Goal: Task Accomplishment & Management: Complete application form

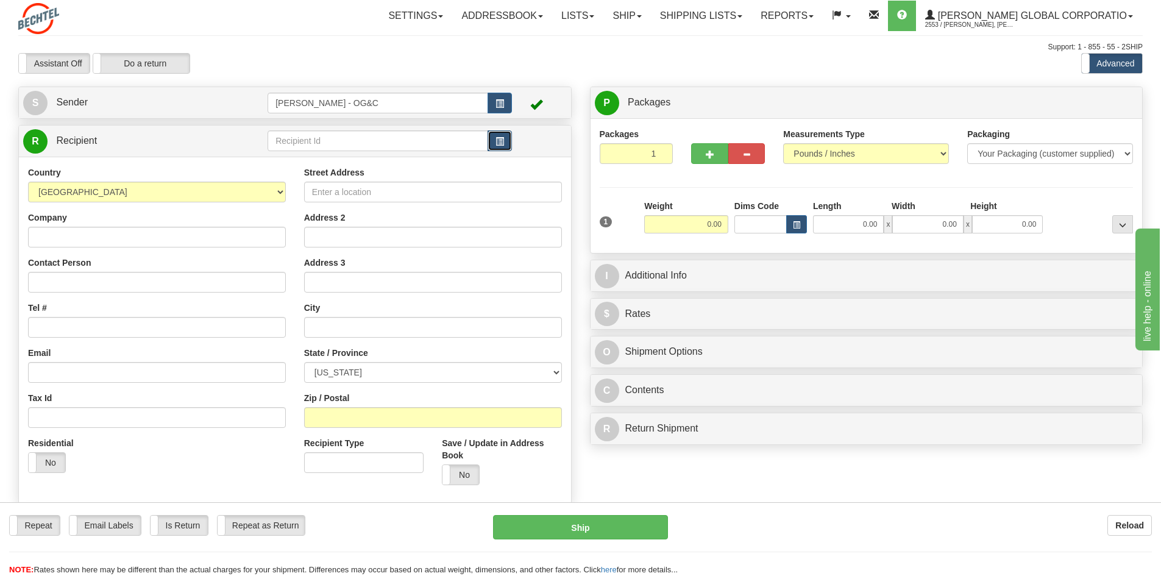
click at [502, 141] on span "button" at bounding box center [499, 142] width 9 height 8
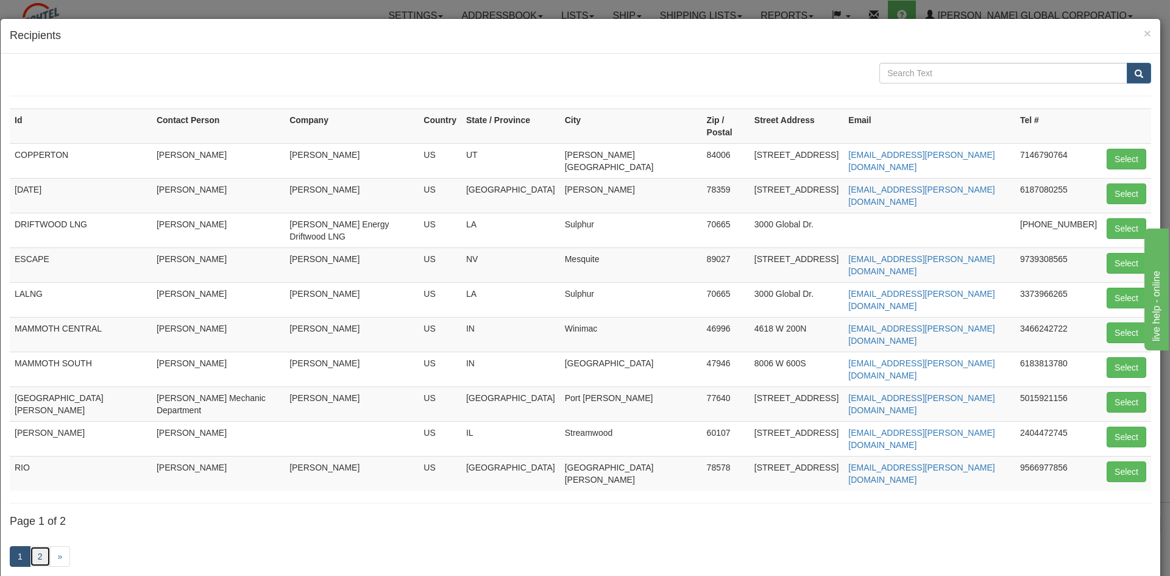
click at [46, 546] on link "2" at bounding box center [40, 556] width 21 height 21
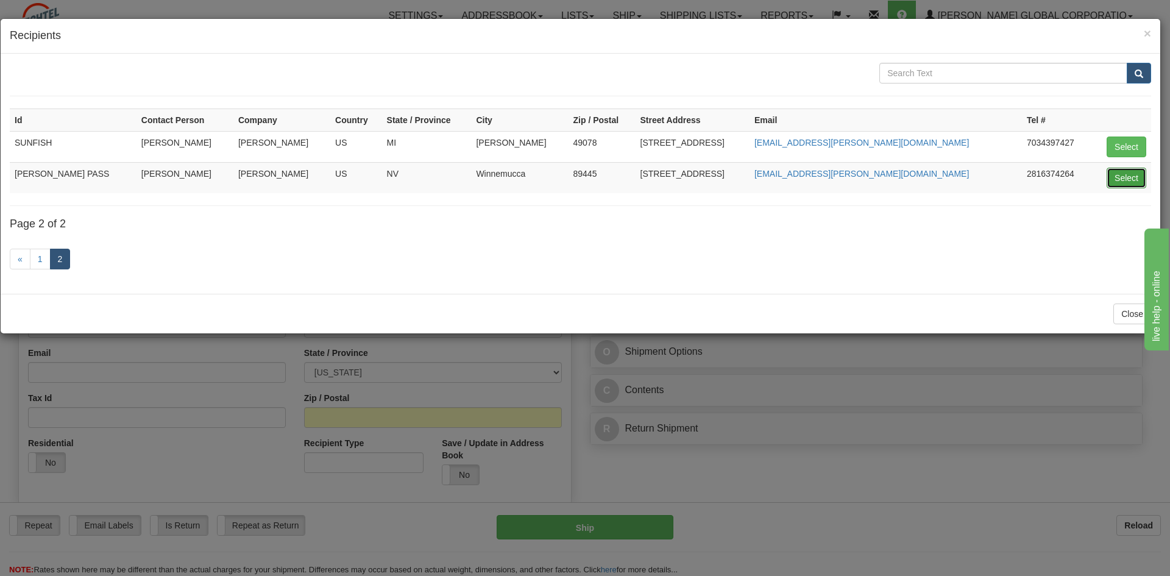
click at [1135, 177] on button "Select" at bounding box center [1127, 178] width 40 height 21
type input "[PERSON_NAME] PASS"
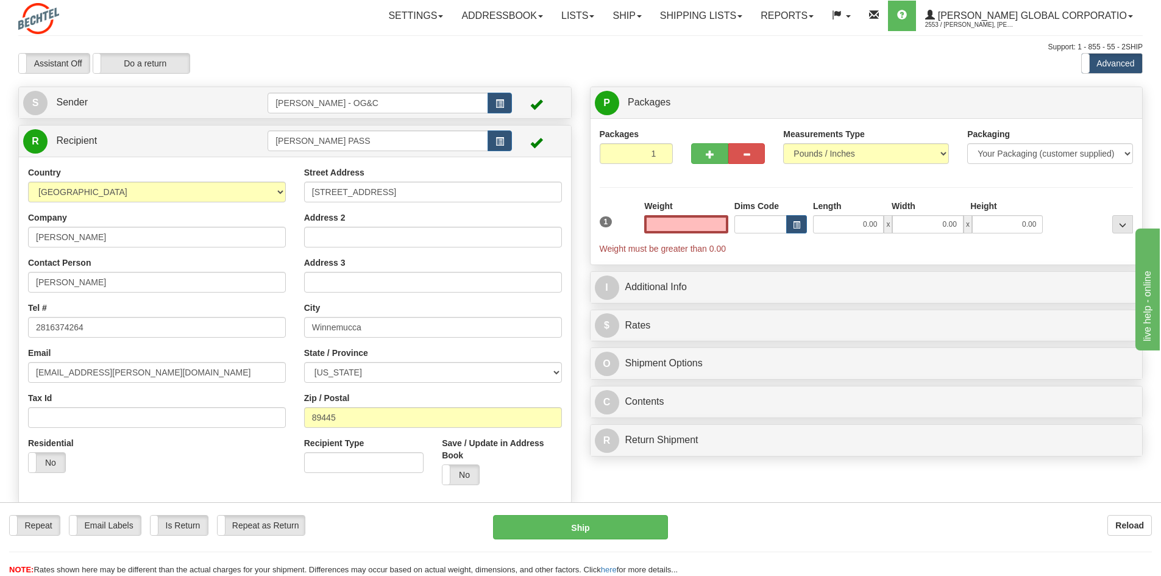
type input "0.00"
click at [453, 197] on input "[STREET_ADDRESS]" at bounding box center [433, 192] width 258 height 21
paste input "[STREET_ADDRESS]"
type input "[STREET_ADDRESS]"
click at [383, 330] on input "Winnemucca" at bounding box center [433, 327] width 258 height 21
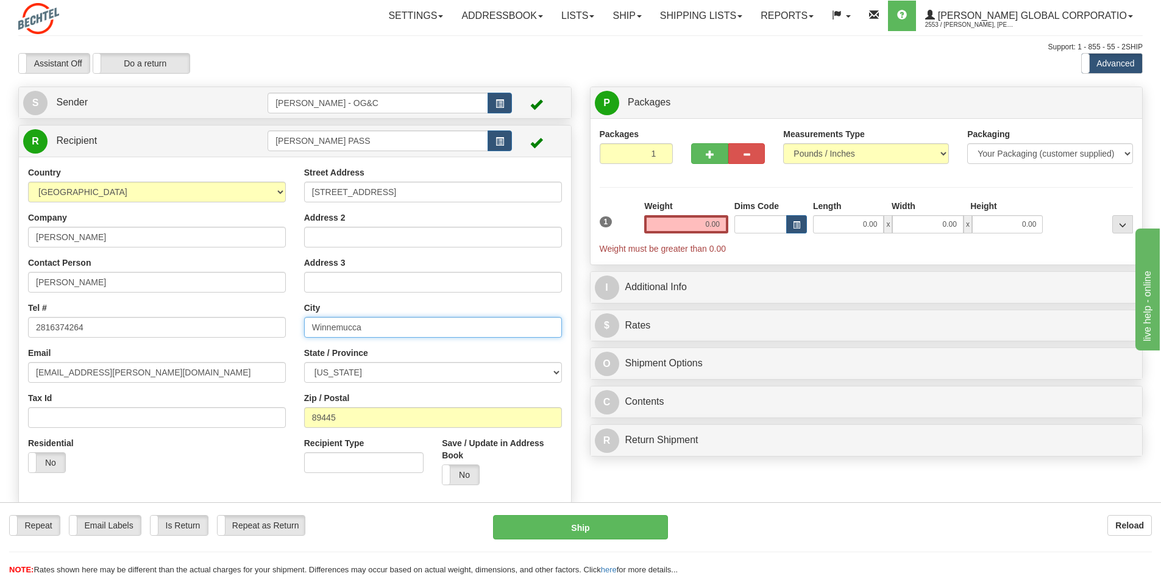
paste input "Orovad"
type input "Orovada"
click at [368, 411] on input "89445" at bounding box center [433, 417] width 258 height 21
paste input "2"
type input "89425"
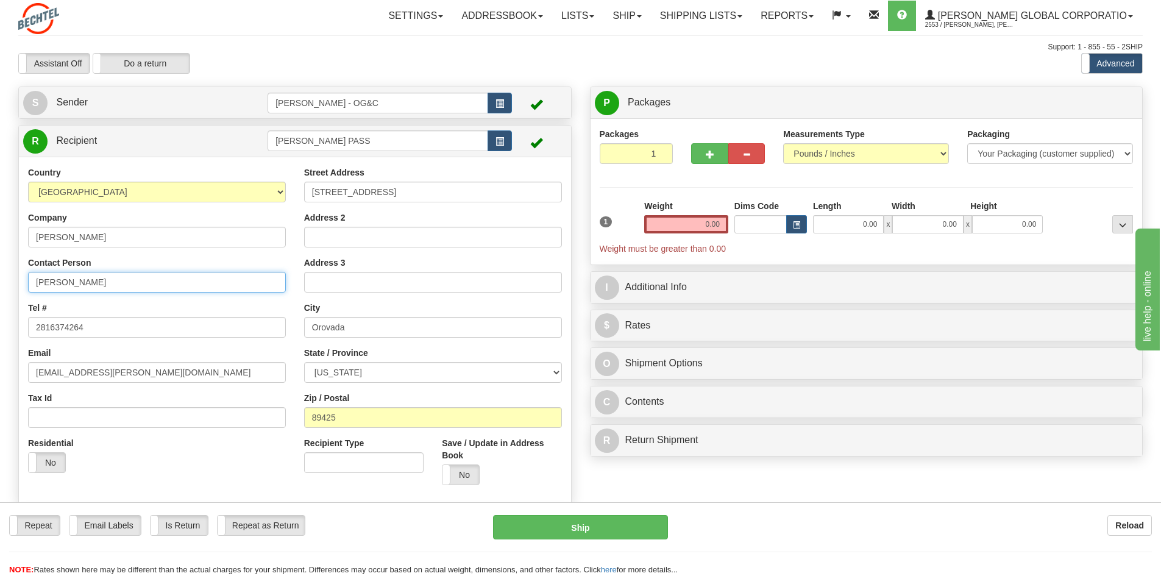
drag, startPoint x: 96, startPoint y: 285, endPoint x: 4, endPoint y: 274, distance: 92.7
click at [4, 274] on div "Toggle navigation Settings Shipping Preferences Fields Preferences New" at bounding box center [580, 324] width 1161 height 648
type input "Will [PERSON_NAME]"
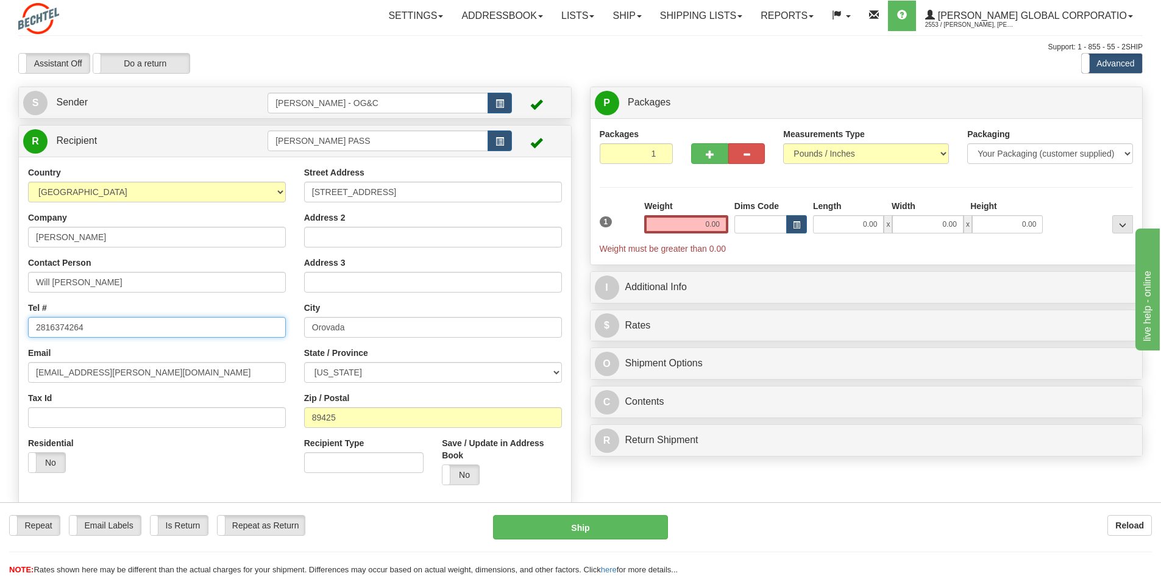
click at [125, 321] on input "2816374264" at bounding box center [157, 327] width 258 height 21
paste input "[PHONE_NUMBER]"
click at [40, 329] on input "[PHONE_NUMBER]" at bounding box center [157, 327] width 258 height 21
click at [49, 327] on input "2816374268" at bounding box center [157, 327] width 258 height 21
type input "2816374268"
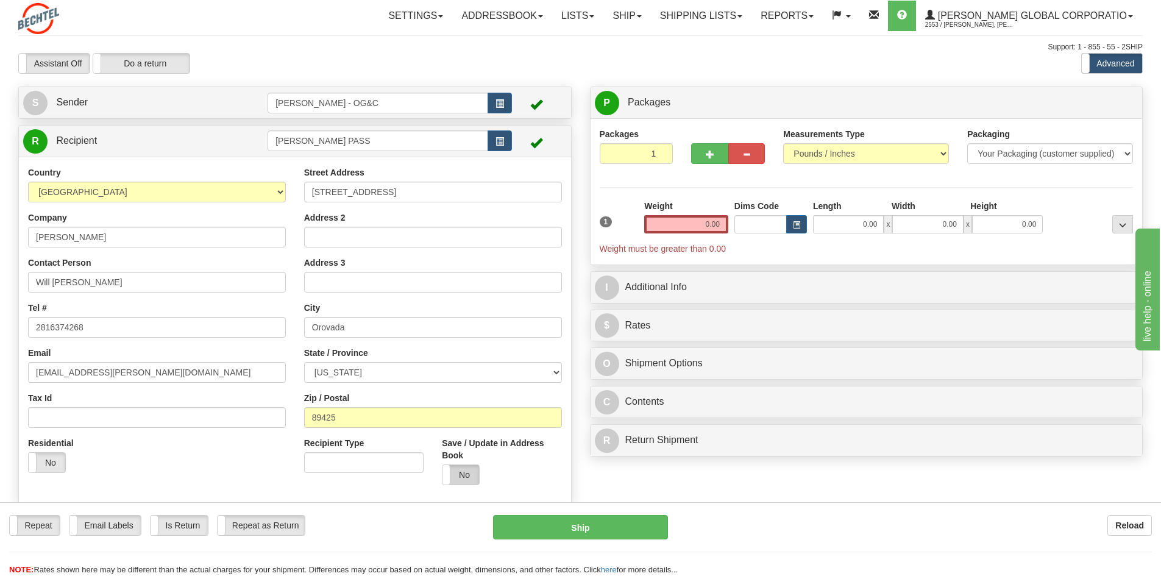
click at [455, 472] on label "No" at bounding box center [460, 474] width 37 height 19
drag, startPoint x: 678, startPoint y: 228, endPoint x: 754, endPoint y: 225, distance: 76.2
click at [754, 225] on div "1 Weight 0.00 Dims Code 0.00" at bounding box center [867, 227] width 540 height 55
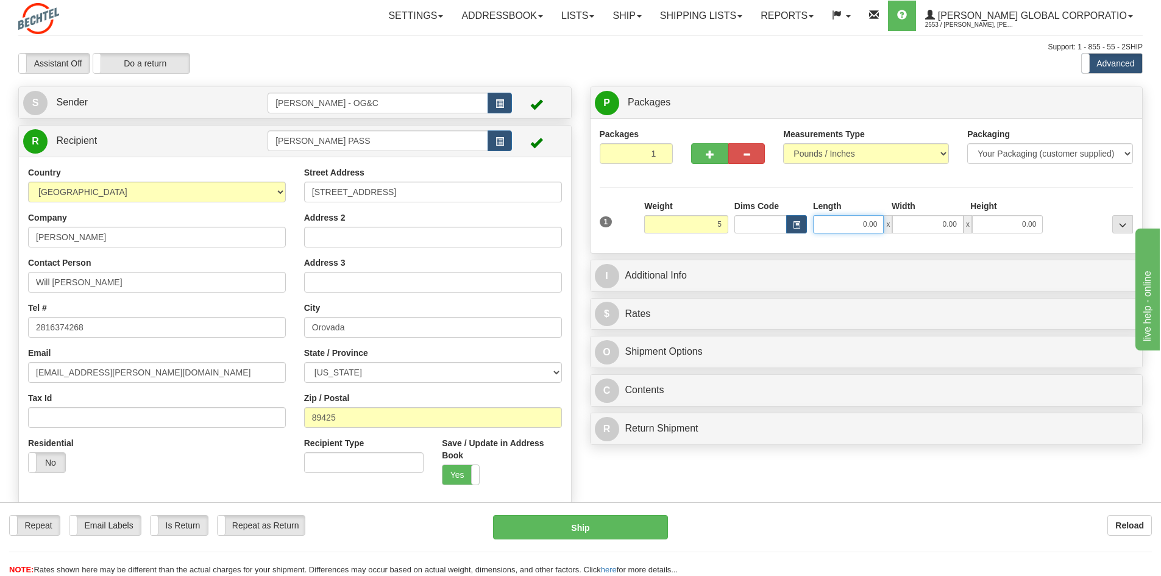
type input "5.00"
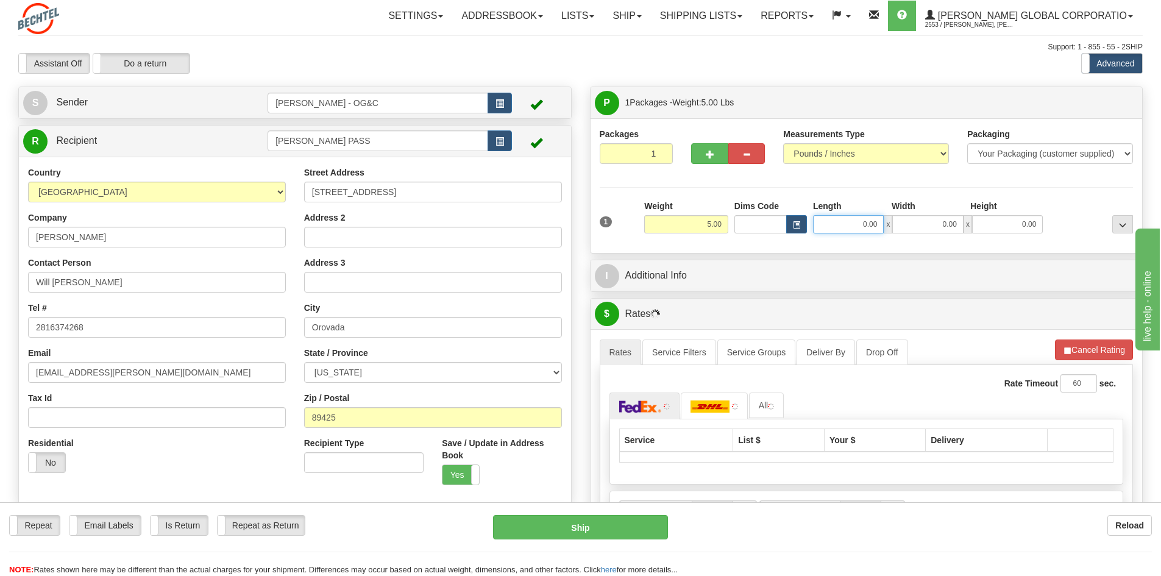
drag, startPoint x: 851, startPoint y: 219, endPoint x: 895, endPoint y: 216, distance: 44.0
click at [895, 216] on div "0.00 x 0.00 x 0.00" at bounding box center [928, 224] width 230 height 18
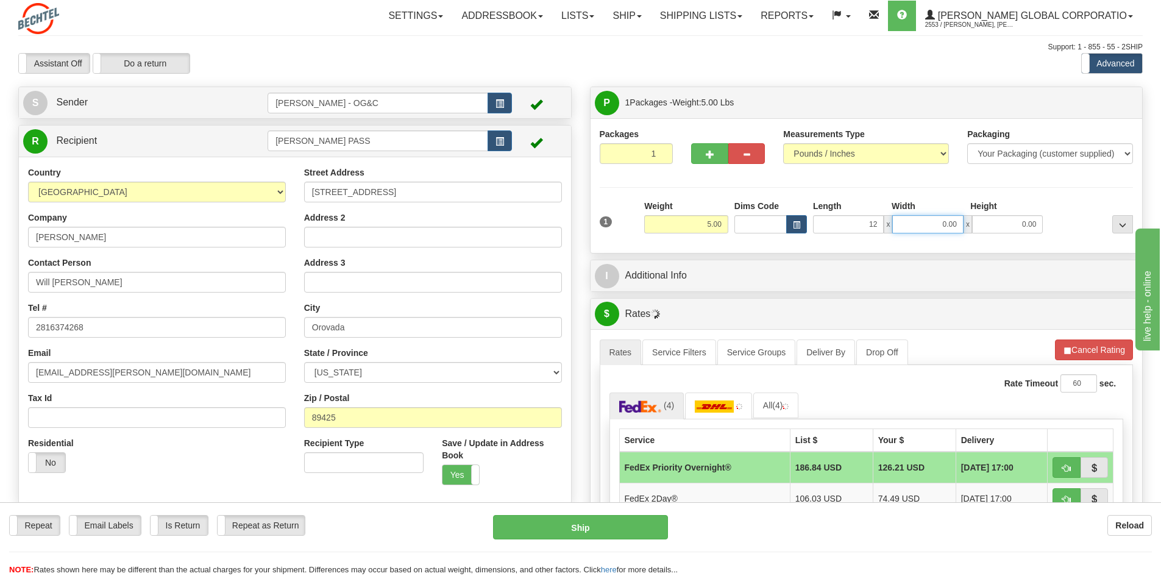
type input "12.00"
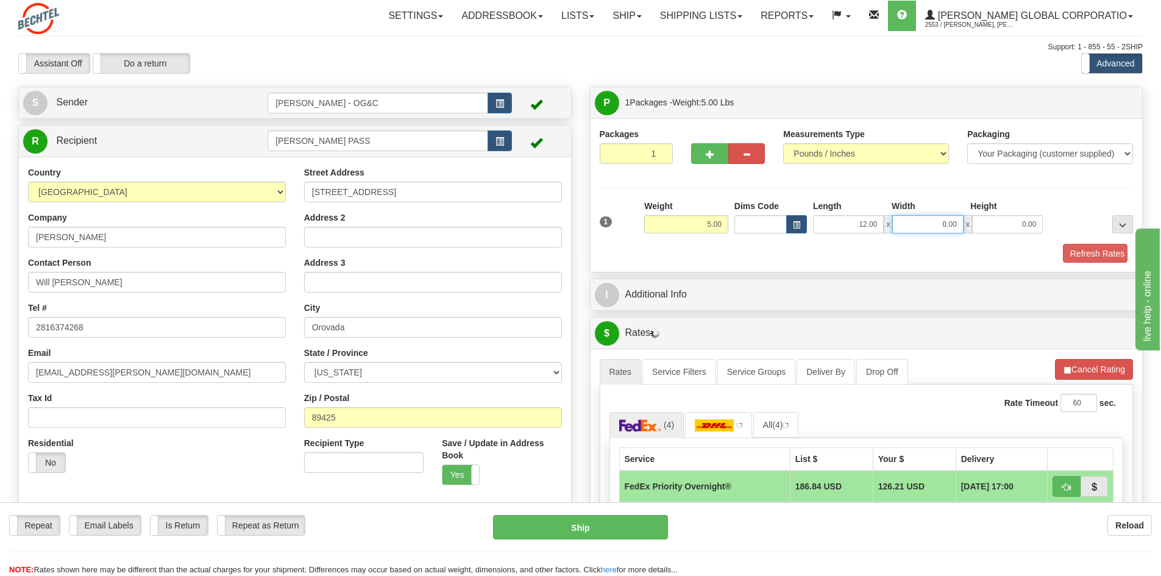
drag, startPoint x: 940, startPoint y: 224, endPoint x: 965, endPoint y: 222, distance: 25.1
click at [965, 222] on div "12.00 x 0.00 x 0.00" at bounding box center [928, 224] width 230 height 18
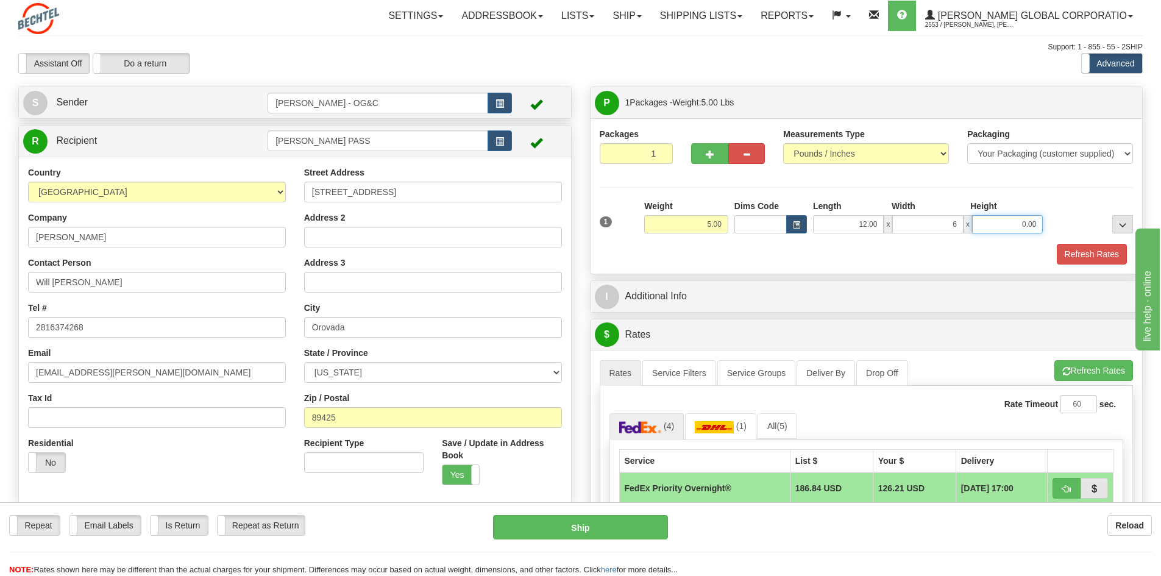
type input "6.00"
drag, startPoint x: 1012, startPoint y: 220, endPoint x: 1071, endPoint y: 220, distance: 59.7
click at [1071, 220] on div "1 Weight 5.00 Dims Code x x" at bounding box center [867, 221] width 540 height 43
type input "8.00"
drag, startPoint x: 936, startPoint y: 222, endPoint x: 969, endPoint y: 221, distance: 32.9
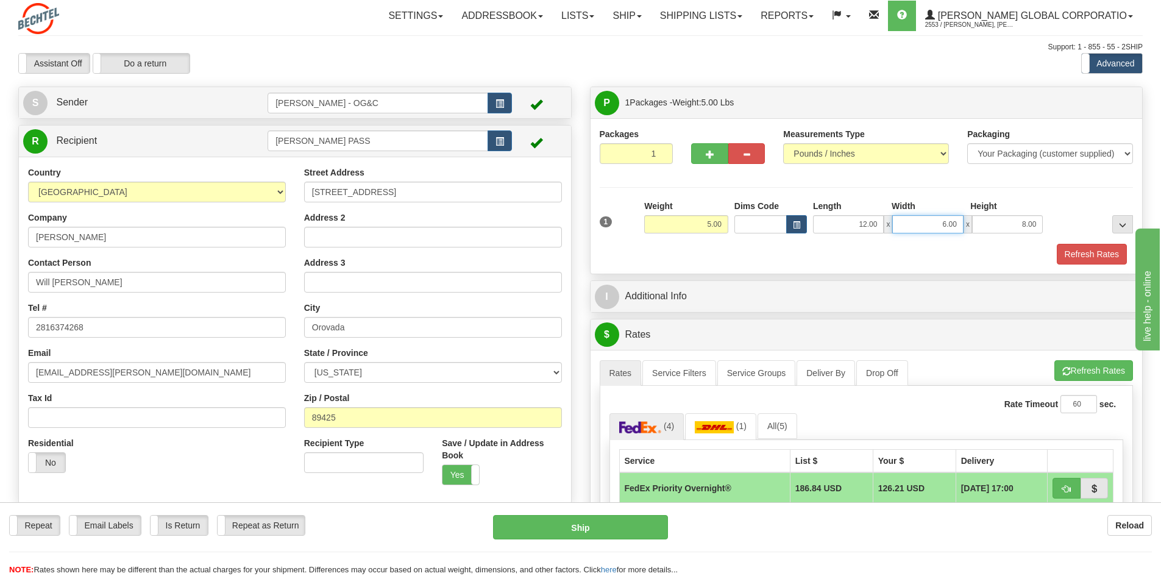
click at [969, 221] on div "12.00 x 6.00 x 8.00" at bounding box center [928, 224] width 230 height 18
type input "8.00"
drag, startPoint x: 993, startPoint y: 230, endPoint x: 1074, endPoint y: 224, distance: 81.2
click at [1074, 224] on div "1 Weight 5.00 Dims Code x x" at bounding box center [867, 221] width 540 height 43
type input "6.00"
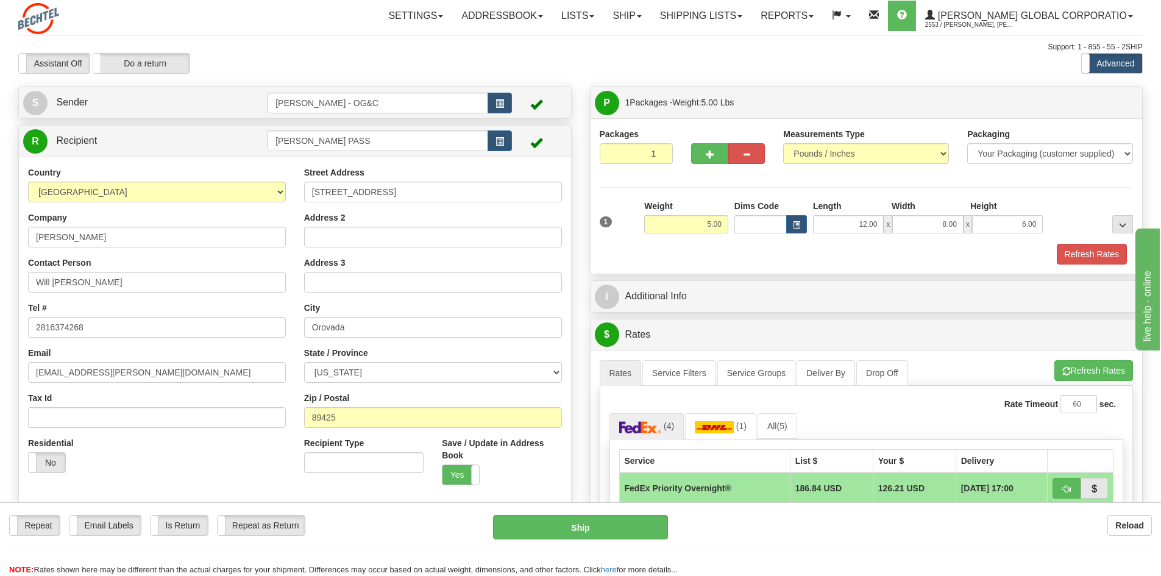
click at [1059, 193] on div "Packages 1 1 Measurements Type" at bounding box center [867, 196] width 534 height 136
click at [1086, 253] on button "Refresh Rates" at bounding box center [1092, 254] width 70 height 21
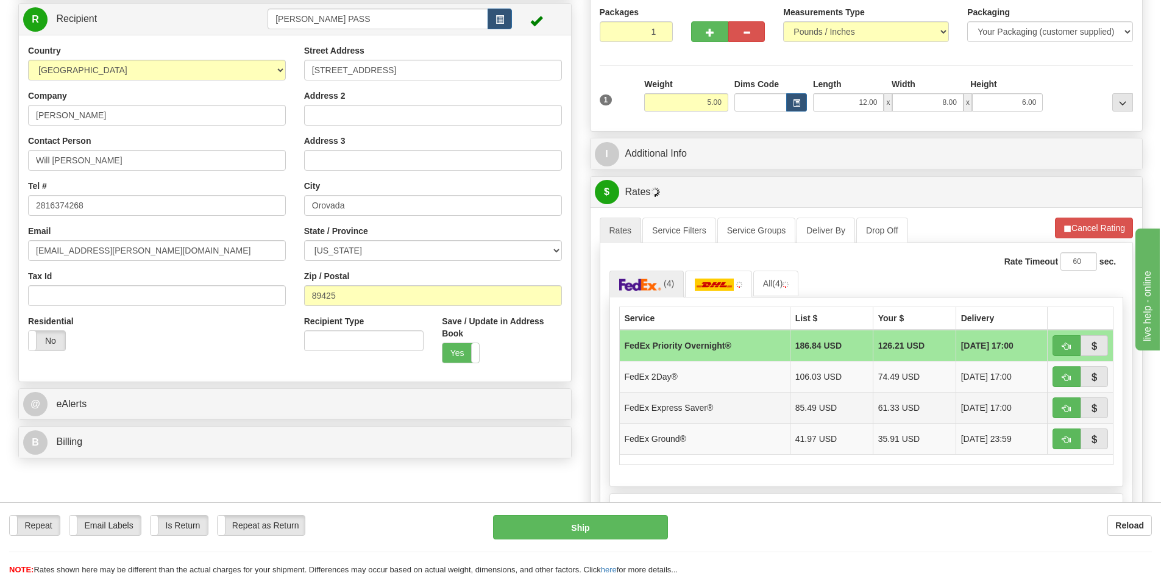
scroll to position [244, 0]
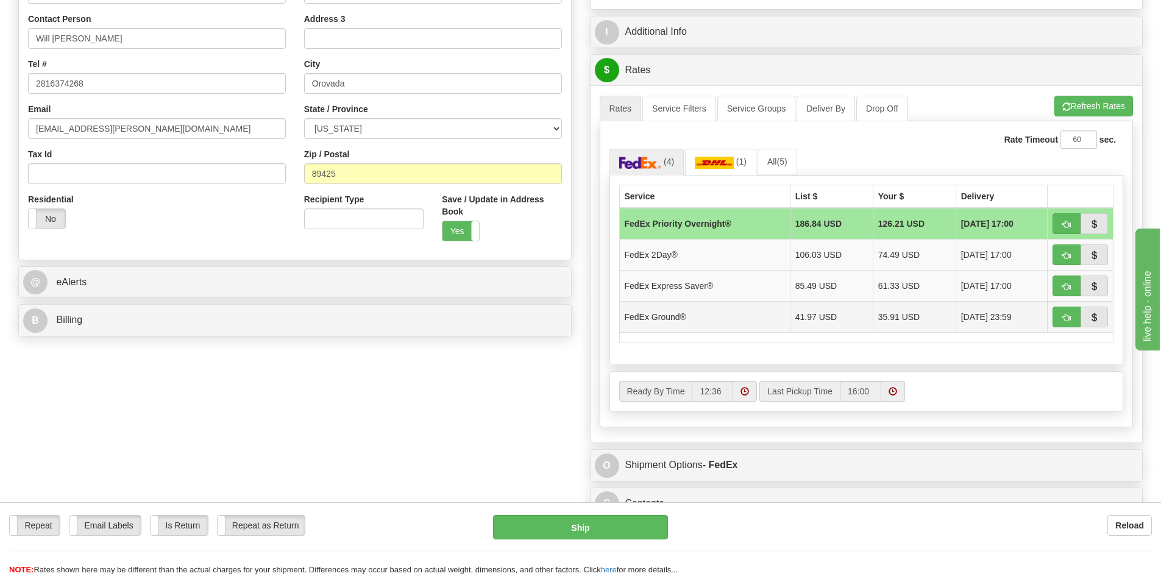
click at [755, 318] on td "FedEx Ground®" at bounding box center [704, 316] width 171 height 31
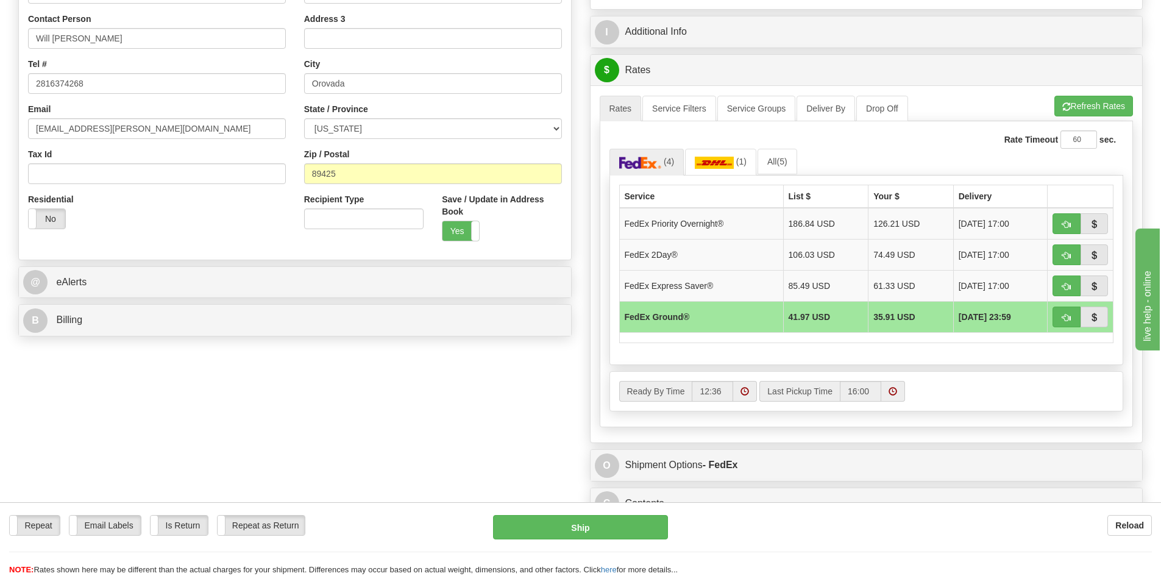
scroll to position [61, 0]
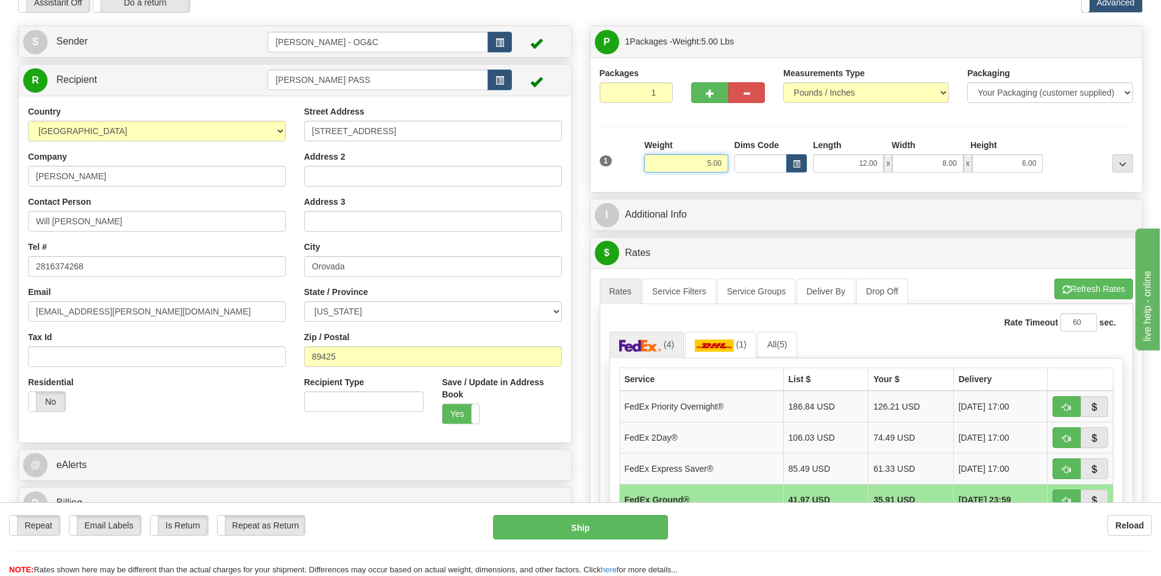
drag, startPoint x: 707, startPoint y: 159, endPoint x: 748, endPoint y: 151, distance: 42.2
click at [748, 151] on div "1 Weight 5.00 Dims Code x x" at bounding box center [867, 160] width 540 height 43
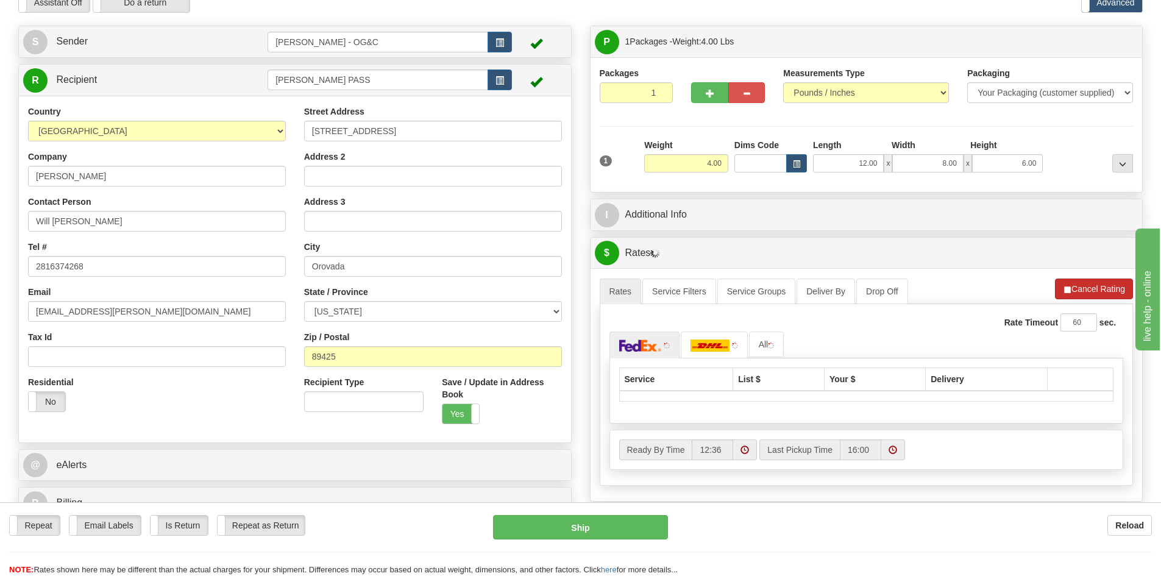
click at [1082, 288] on li "Refresh Rates Cancel Rating" at bounding box center [1094, 288] width 78 height 21
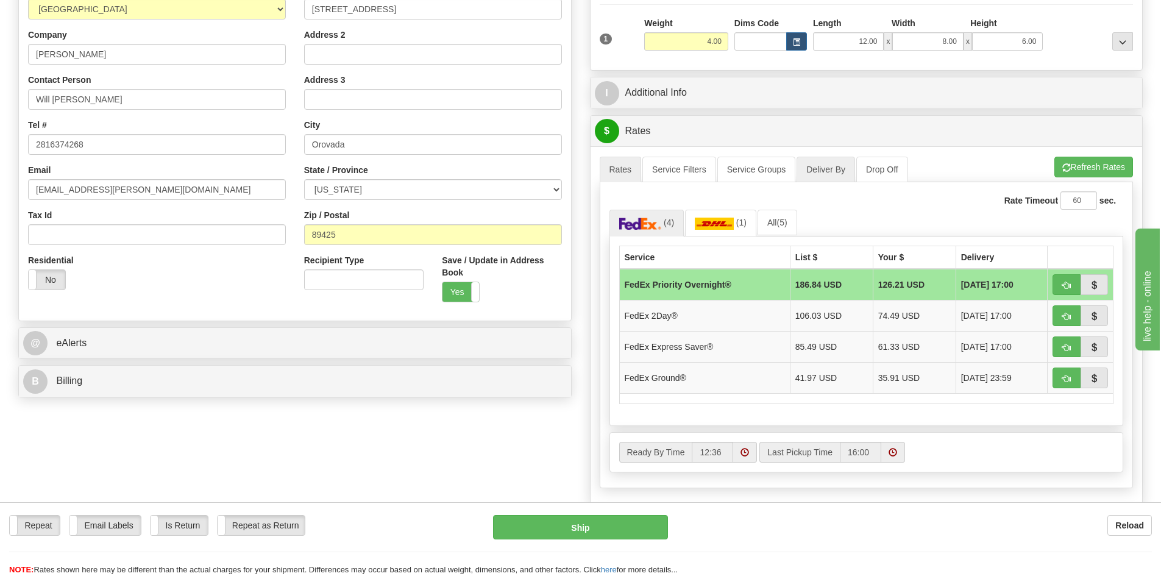
scroll to position [0, 0]
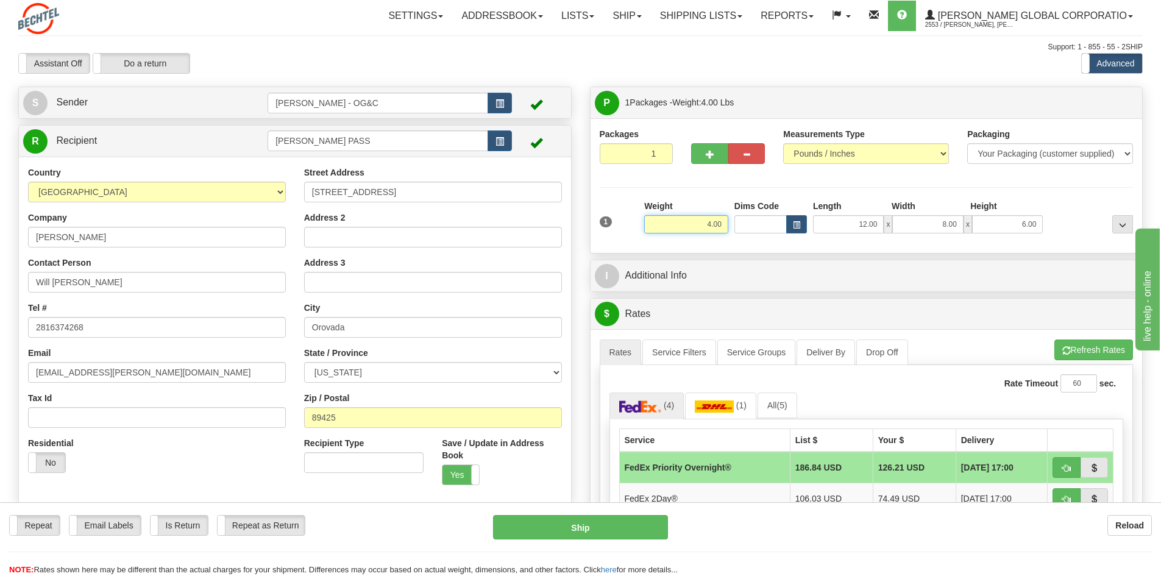
drag, startPoint x: 698, startPoint y: 222, endPoint x: 760, endPoint y: 219, distance: 62.8
click at [760, 219] on div "1 Weight 4.00 Dims Code x x" at bounding box center [867, 221] width 540 height 43
type input "5.00"
click at [1071, 353] on li "Refresh Rates Cancel Rating" at bounding box center [1093, 349] width 79 height 21
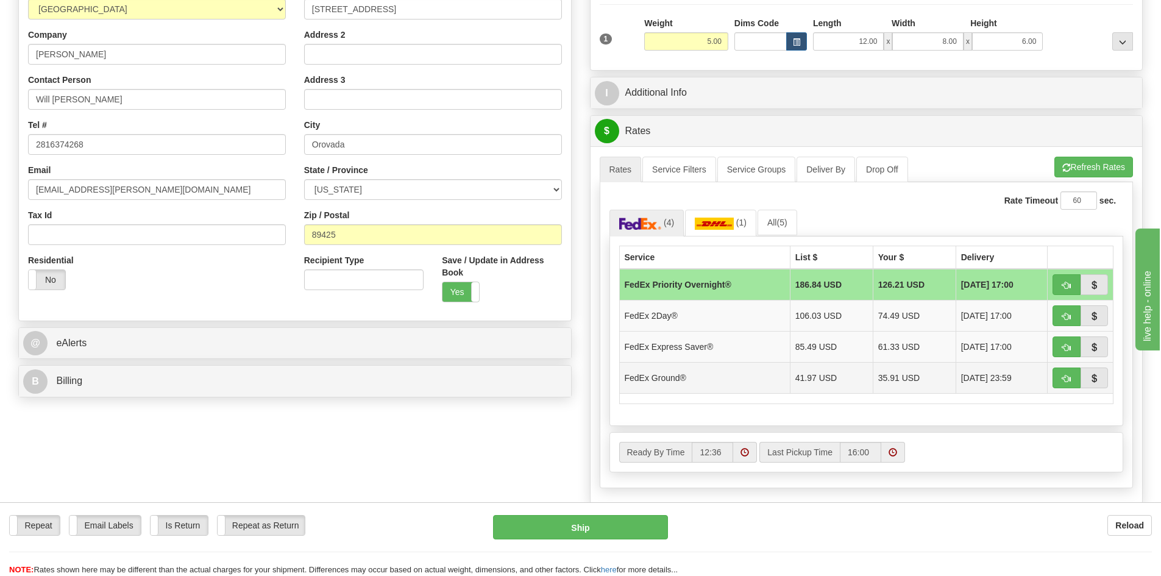
click at [733, 374] on td "FedEx Ground®" at bounding box center [704, 377] width 171 height 31
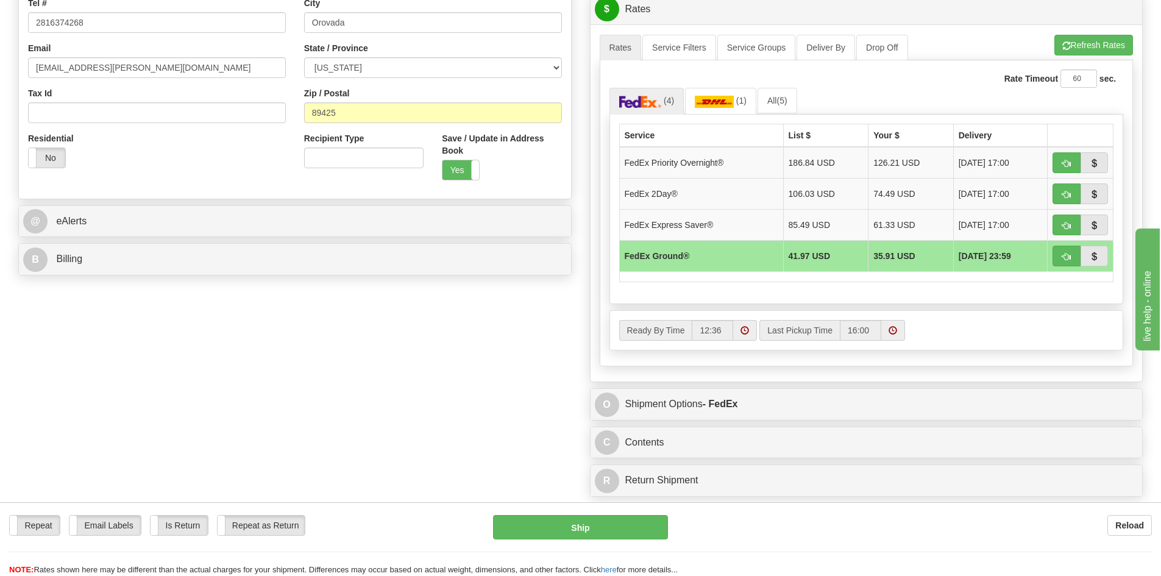
scroll to position [244, 0]
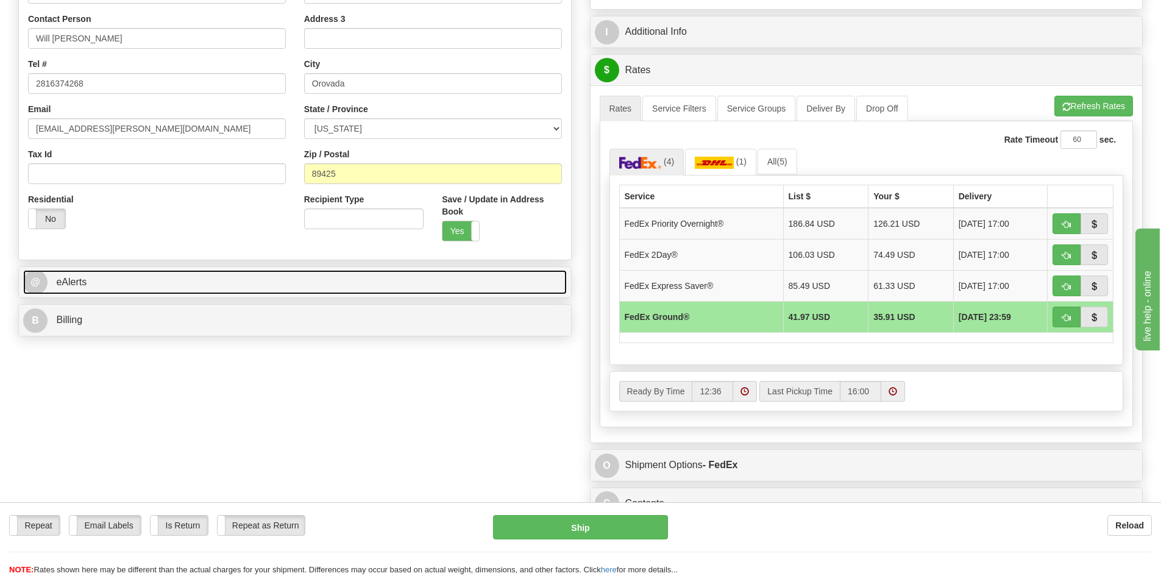
click at [135, 278] on link "@ eAlerts" at bounding box center [295, 282] width 544 height 25
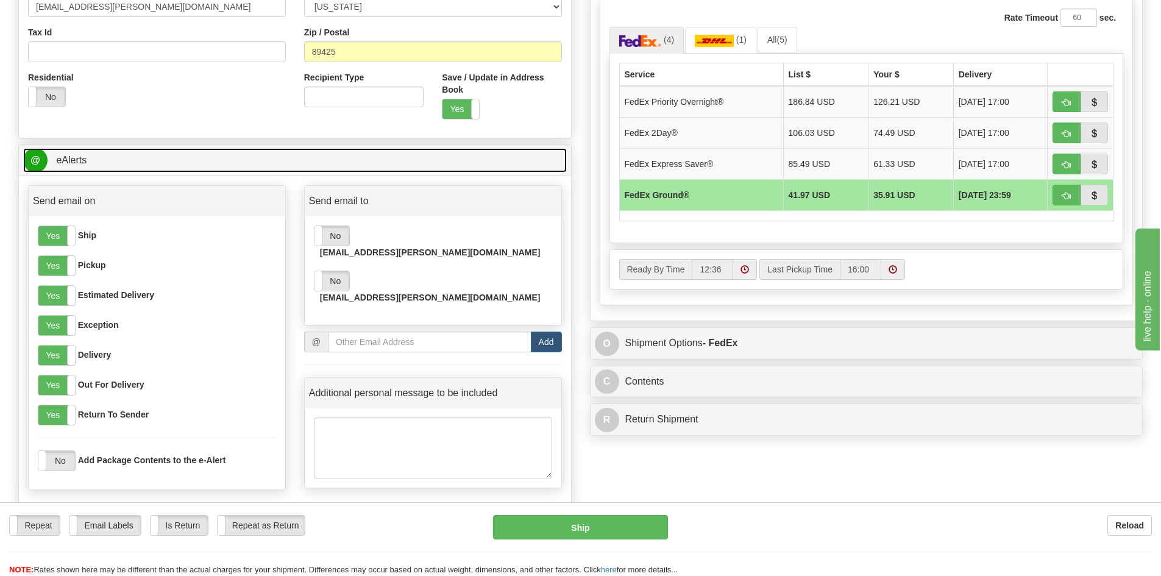
scroll to position [61, 0]
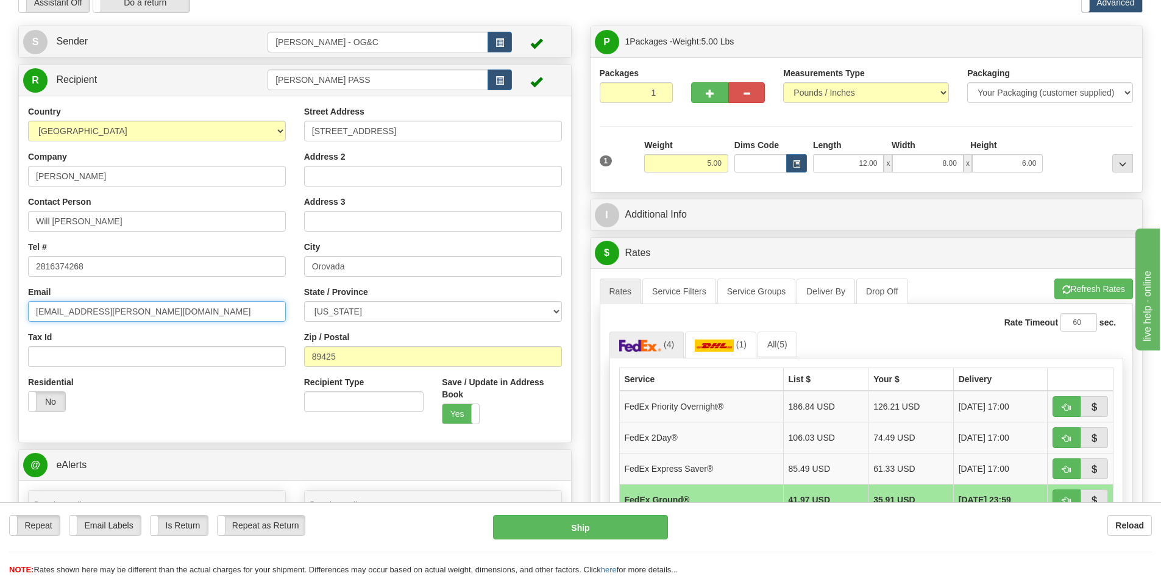
click at [148, 310] on input "[EMAIL_ADDRESS][PERSON_NAME][DOMAIN_NAME]" at bounding box center [157, 311] width 258 height 21
paste input "wwellbro@B"
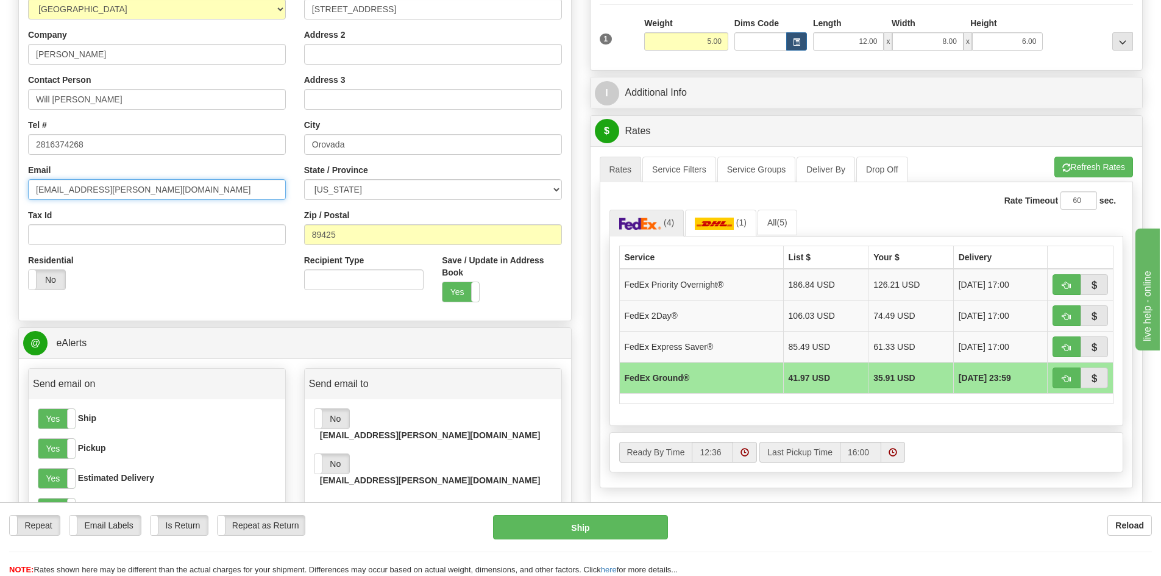
scroll to position [244, 0]
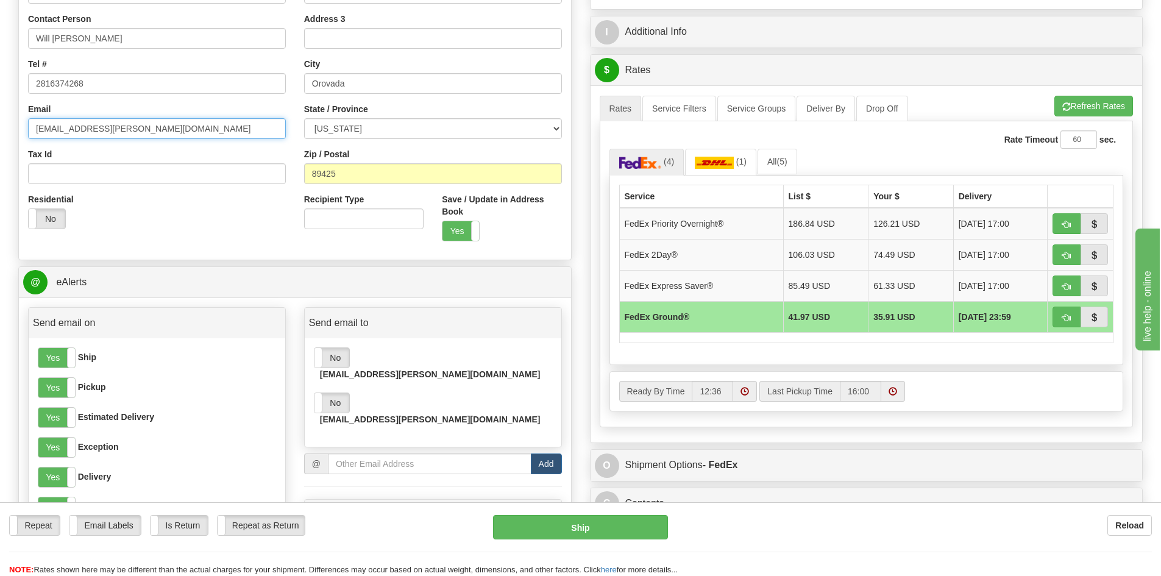
type input "[EMAIL_ADDRESS][PERSON_NAME][DOMAIN_NAME]"
click at [232, 210] on div "Residential Yes No" at bounding box center [157, 215] width 276 height 45
click at [330, 393] on label "No" at bounding box center [331, 402] width 35 height 19
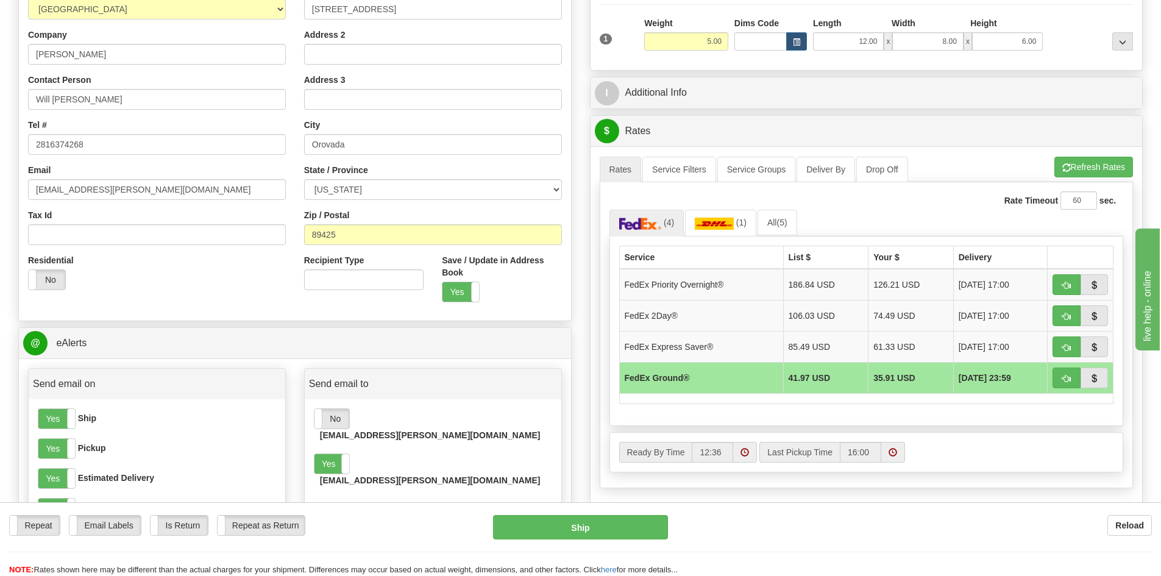
scroll to position [122, 0]
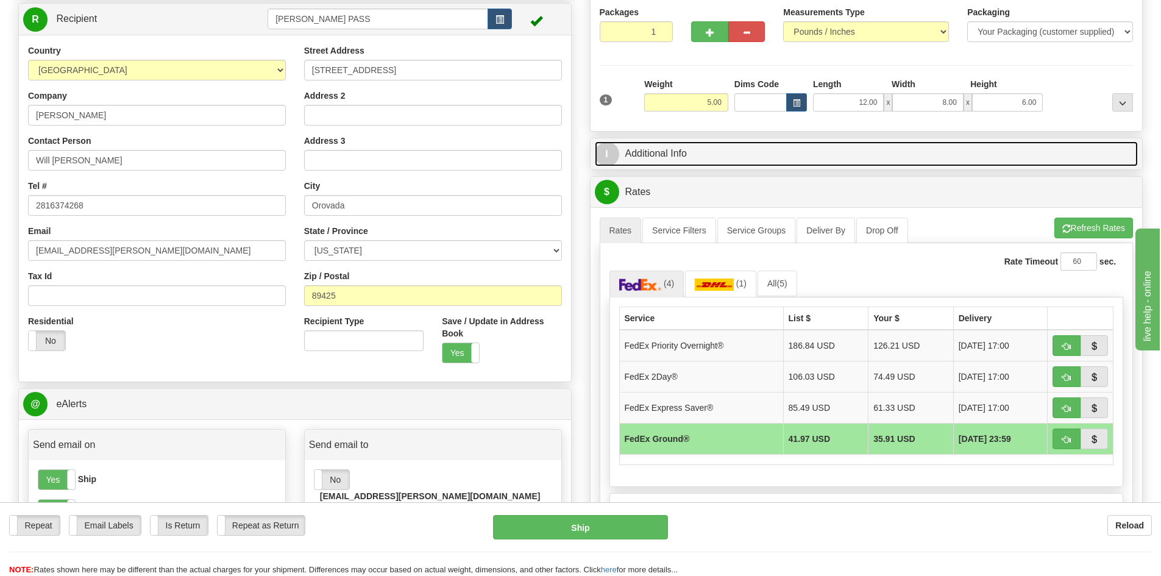
click at [678, 144] on link "I Additional Info" at bounding box center [867, 153] width 544 height 25
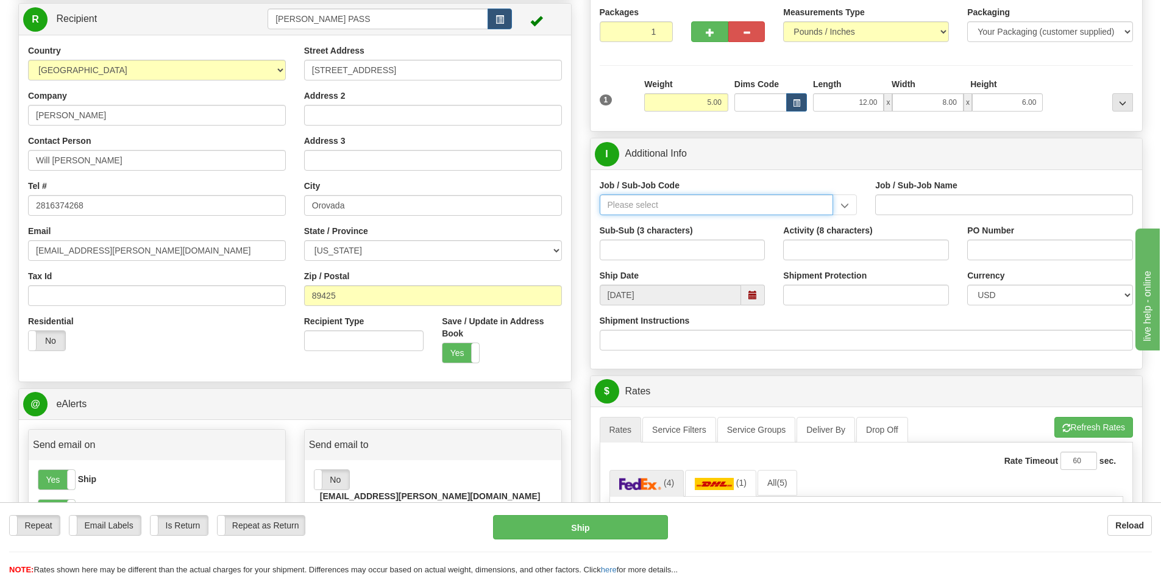
click at [670, 200] on input "Job / Sub-Job Code" at bounding box center [717, 204] width 234 height 21
click at [789, 206] on input "Job / Sub-Job Code" at bounding box center [717, 204] width 234 height 21
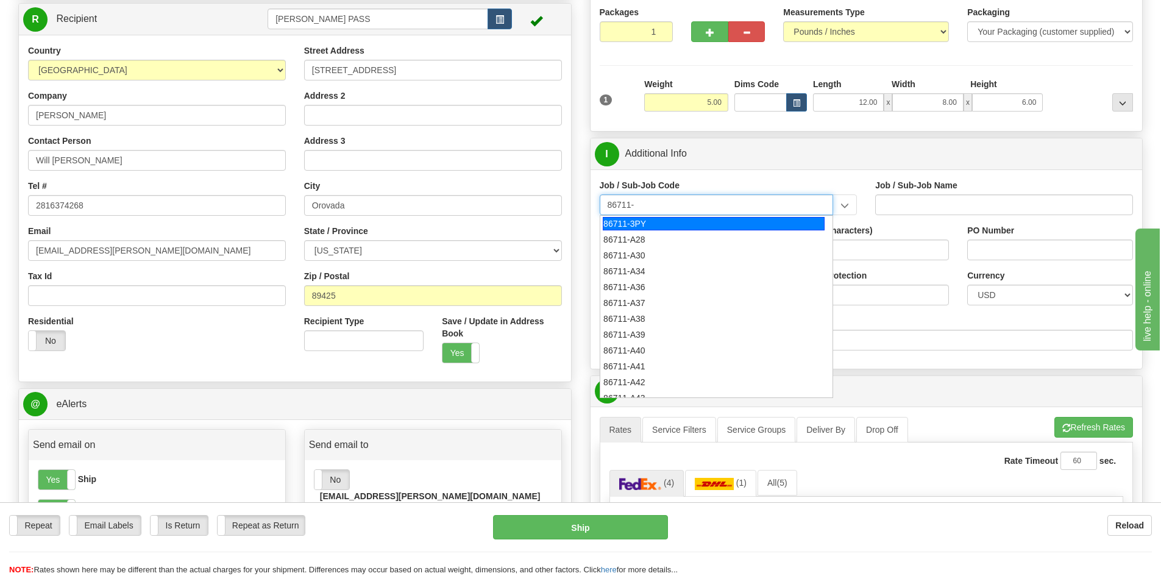
type input "86711-"
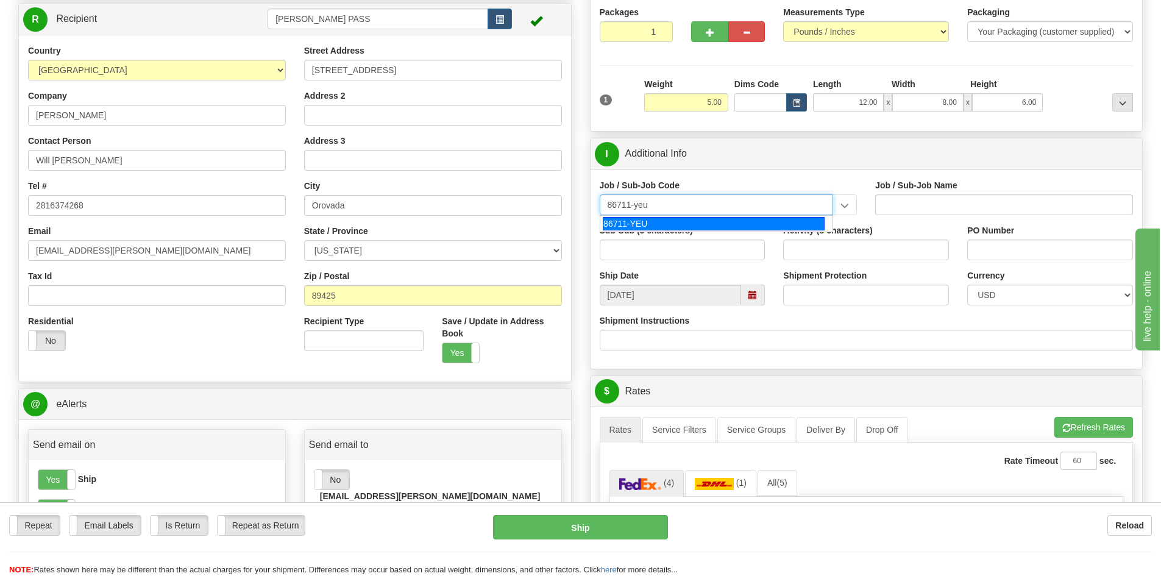
click at [684, 225] on div "86711-YEU" at bounding box center [714, 223] width 222 height 13
type input "86711-YEU"
type input "BEO - CONSTRUCTION EQUIPMENT - US INVENTORY/FLEET"
type input "86711-YEU"
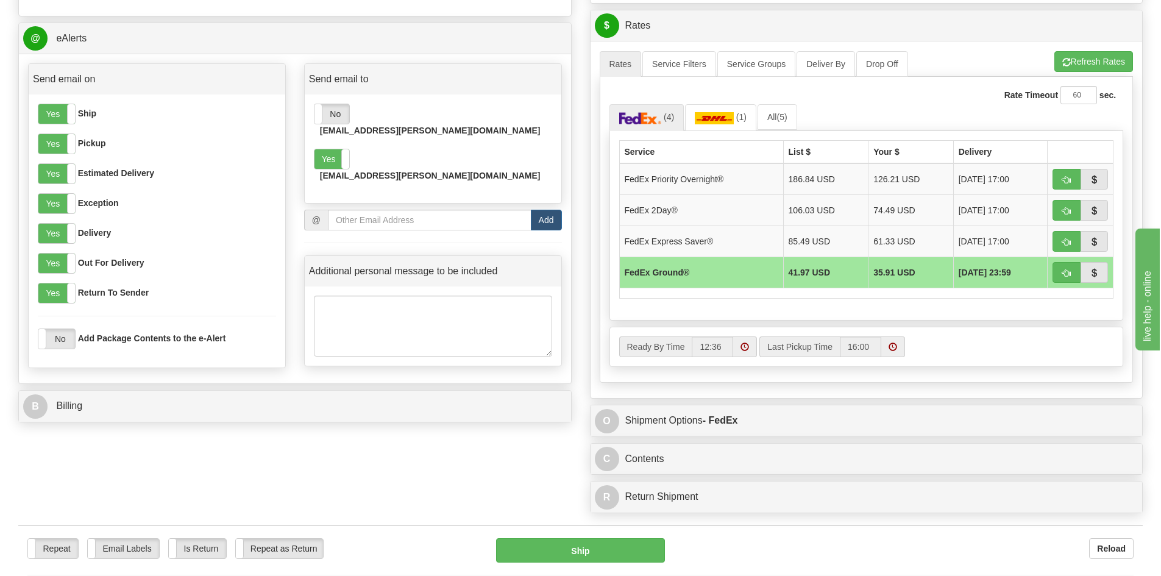
scroll to position [670, 0]
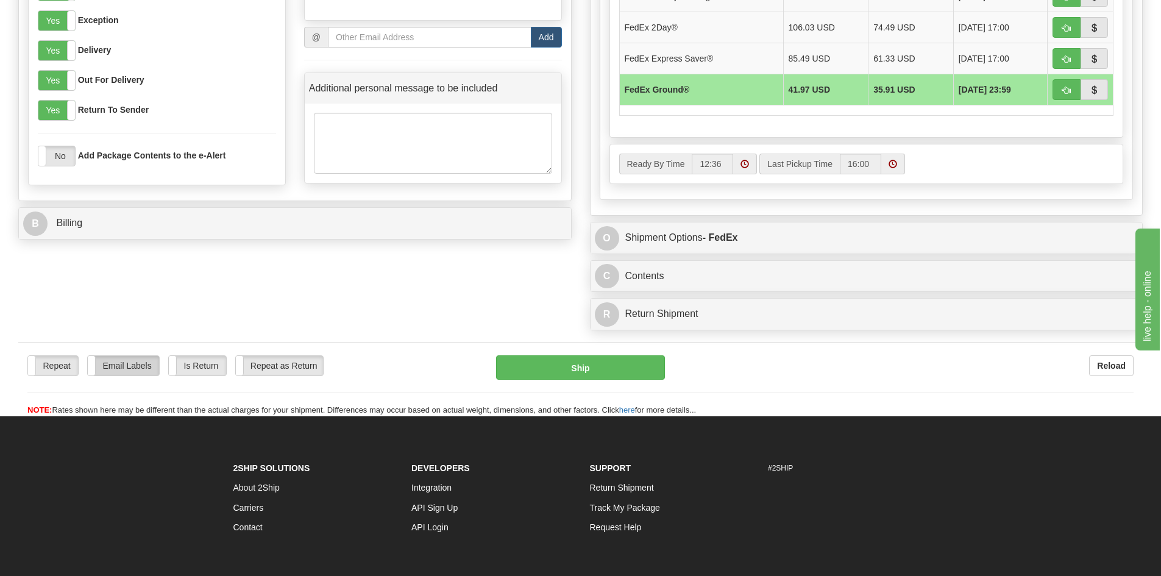
click at [113, 362] on label "Email Labels" at bounding box center [123, 365] width 71 height 19
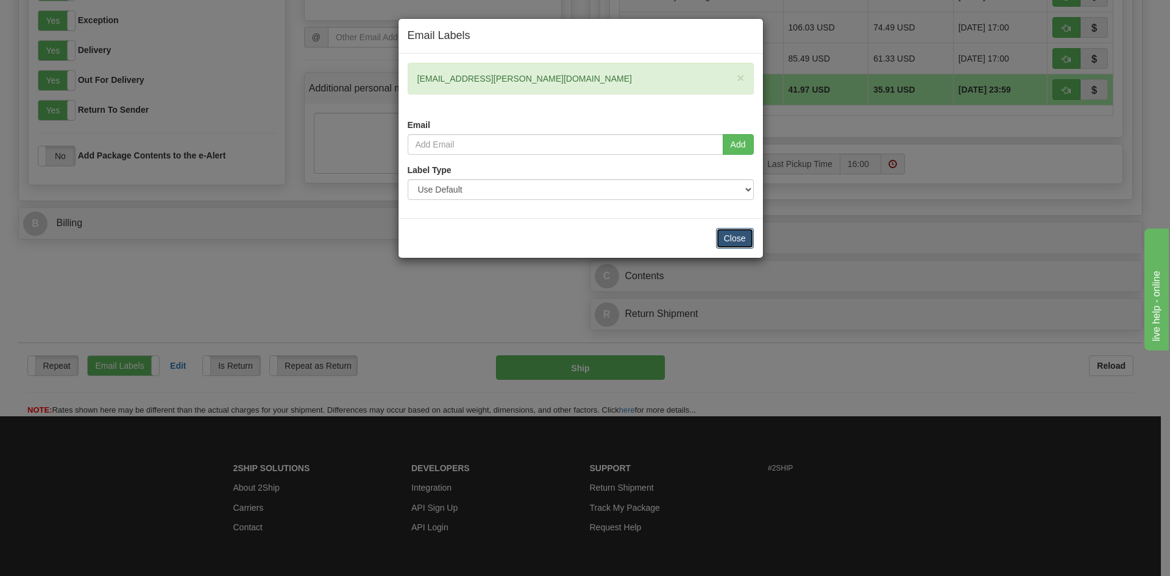
click at [730, 239] on button "Close" at bounding box center [735, 238] width 38 height 21
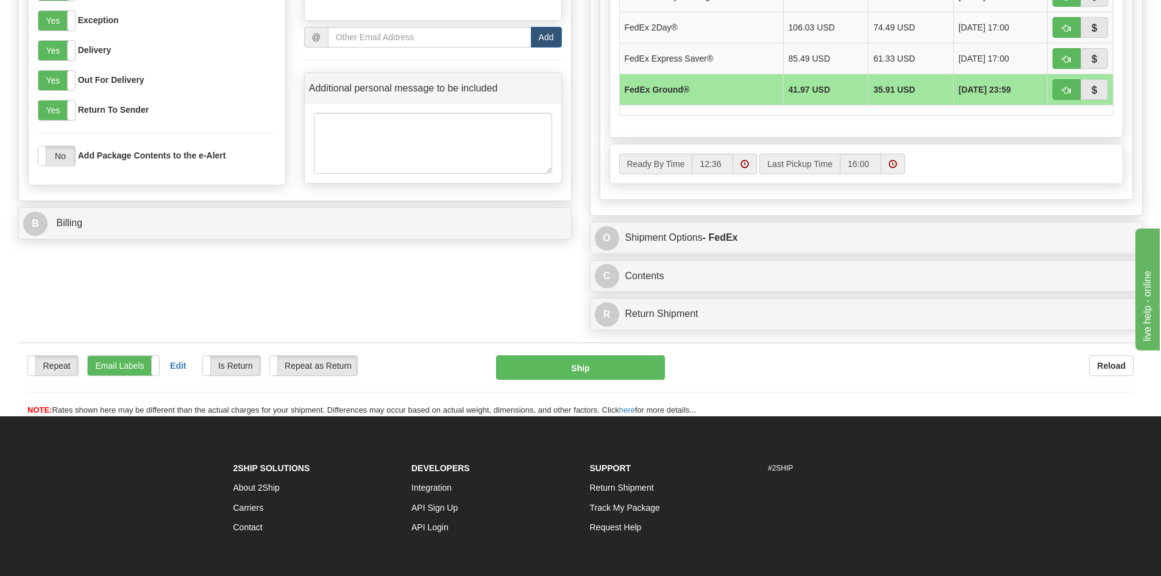
scroll to position [609, 0]
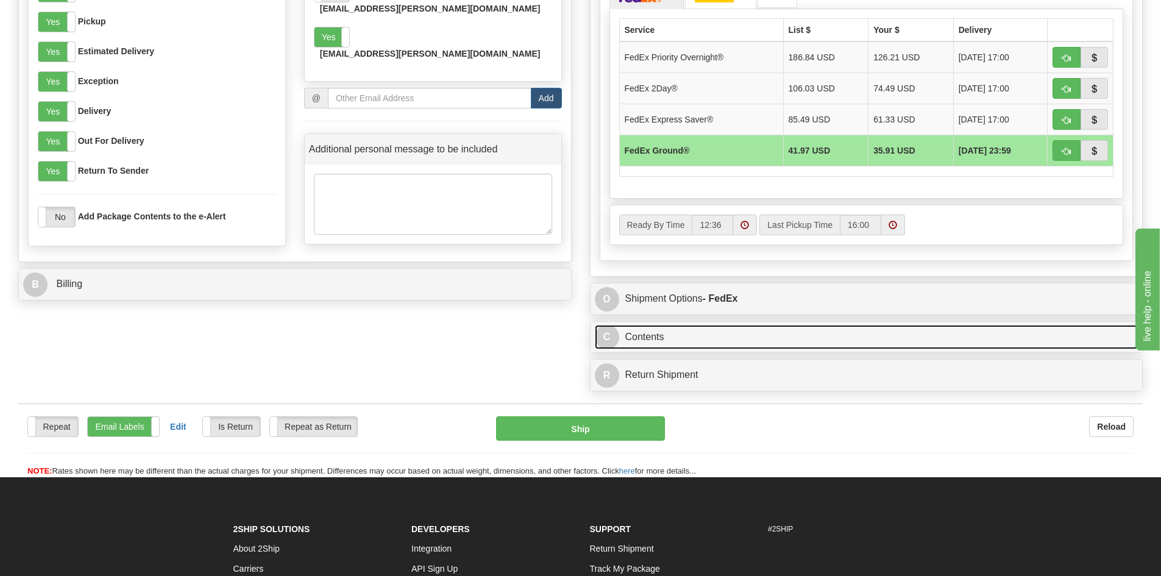
click at [704, 343] on link "C Contents" at bounding box center [867, 337] width 544 height 25
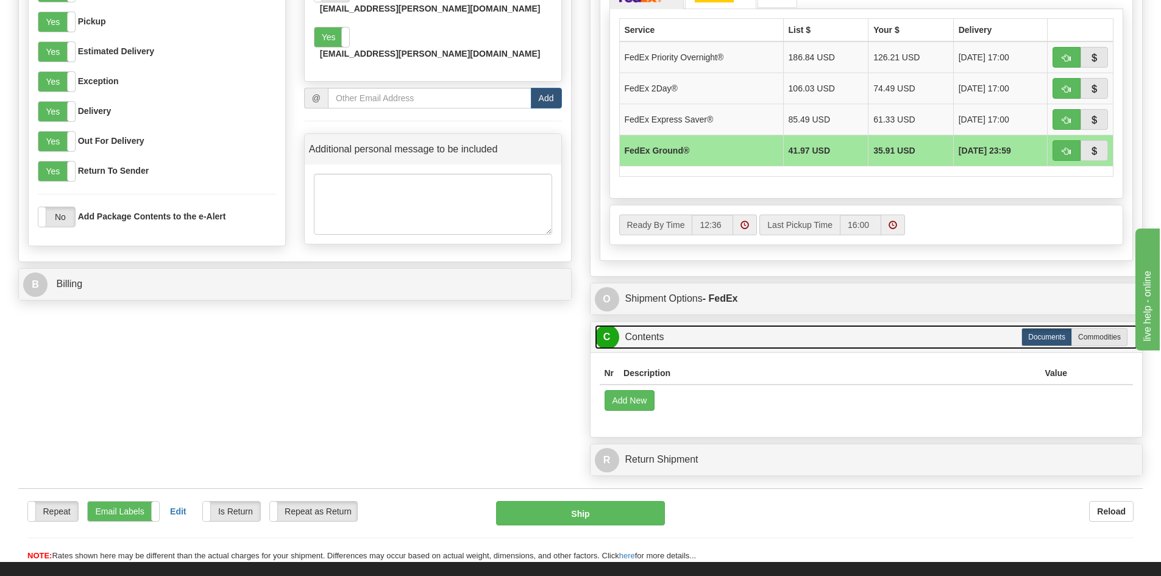
click at [703, 339] on link "C Contents" at bounding box center [867, 337] width 544 height 25
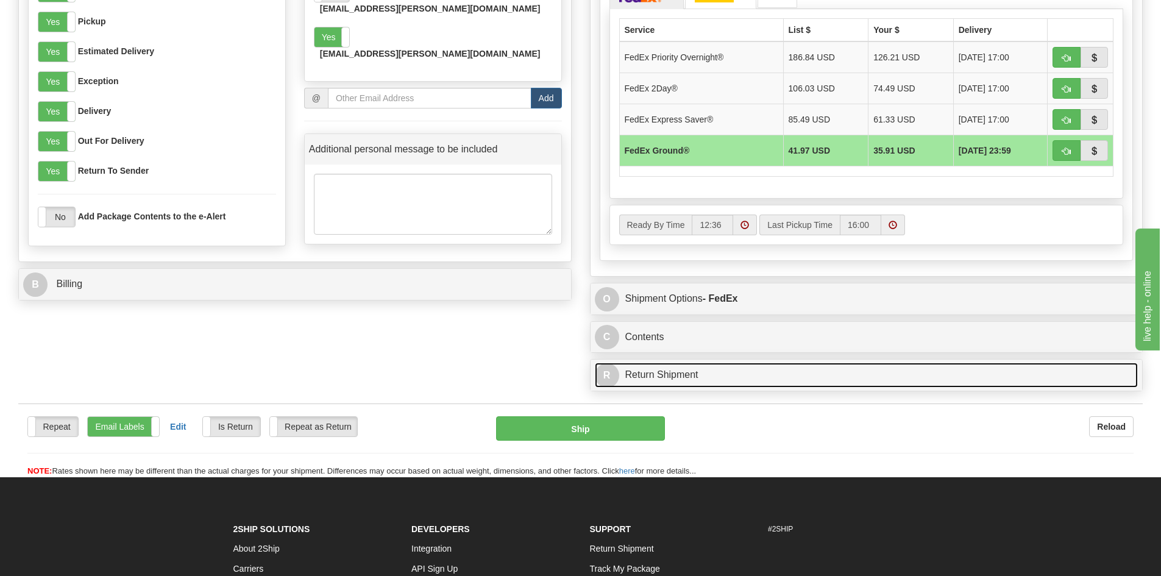
click at [686, 374] on link "R Return Shipment" at bounding box center [867, 375] width 544 height 25
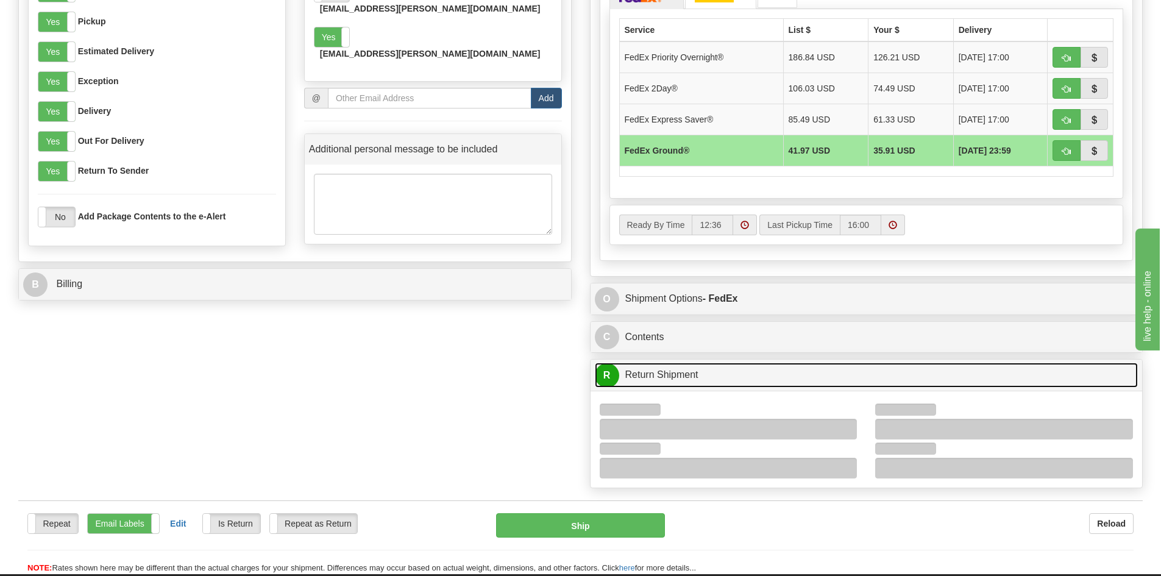
click at [686, 374] on link "R Return Shipment" at bounding box center [867, 375] width 544 height 25
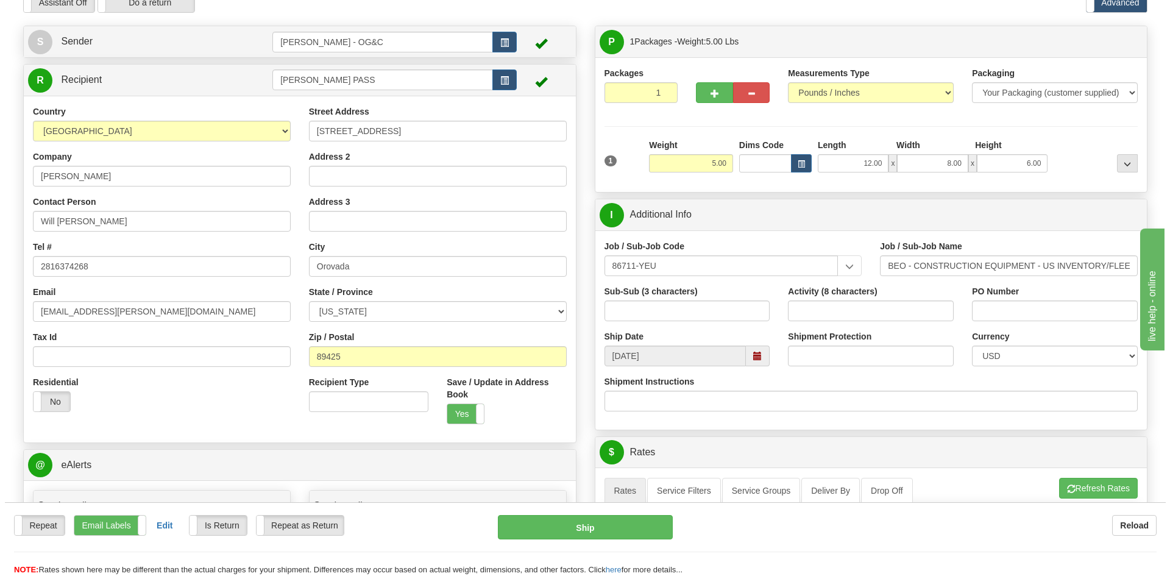
scroll to position [0, 0]
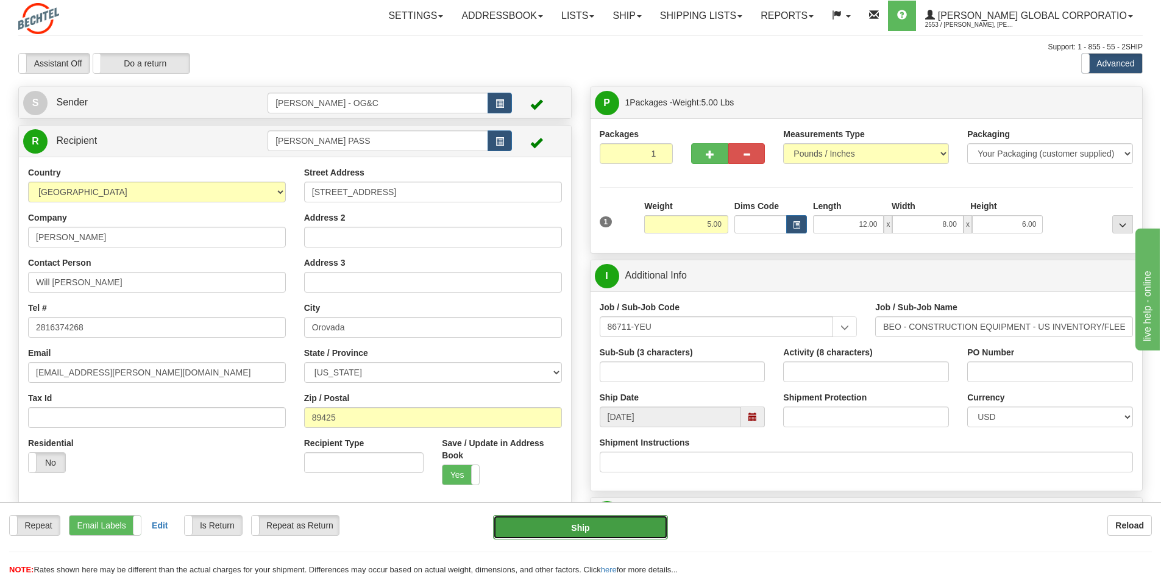
click at [578, 525] on button "Ship" at bounding box center [580, 527] width 175 height 24
type input "92"
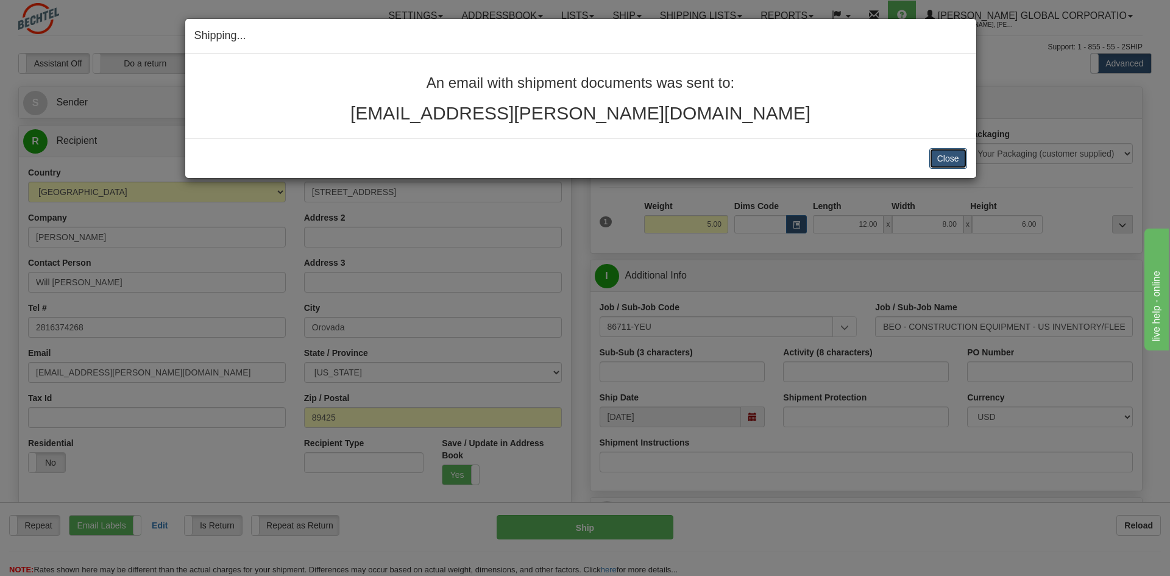
click at [959, 158] on button "Close" at bounding box center [948, 158] width 38 height 21
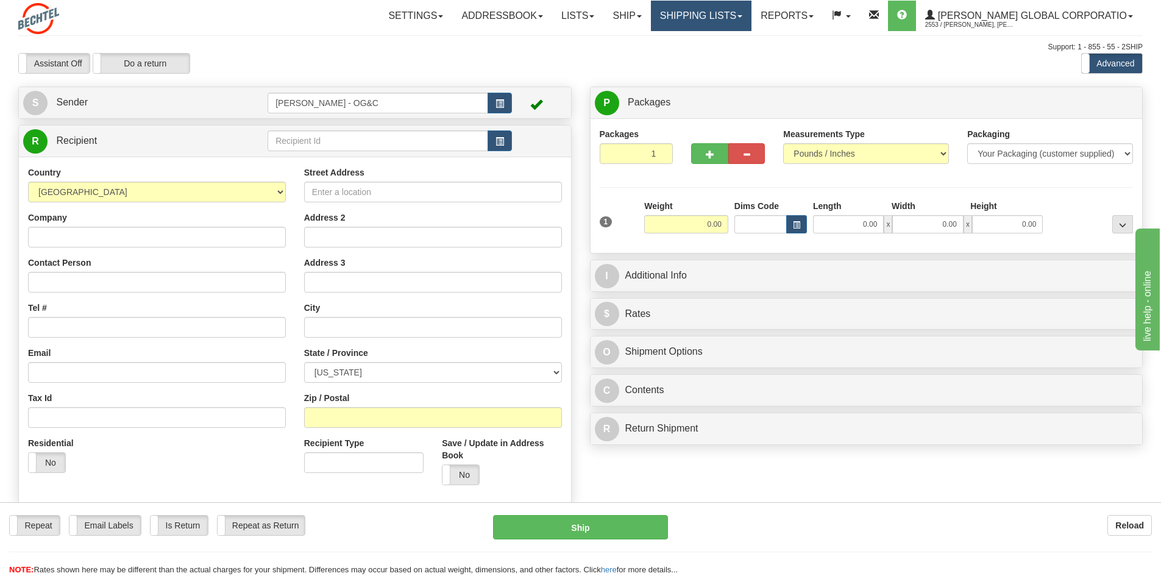
click at [751, 18] on link "Shipping lists" at bounding box center [701, 16] width 101 height 30
click at [483, 54] on div "Assistant On Assistant Off Do a return Do a return" at bounding box center [247, 63] width 476 height 21
click at [355, 48] on div "Support: 1 - 855 - 55 - 2SHIP" at bounding box center [580, 47] width 1124 height 10
